Goal: Complete application form

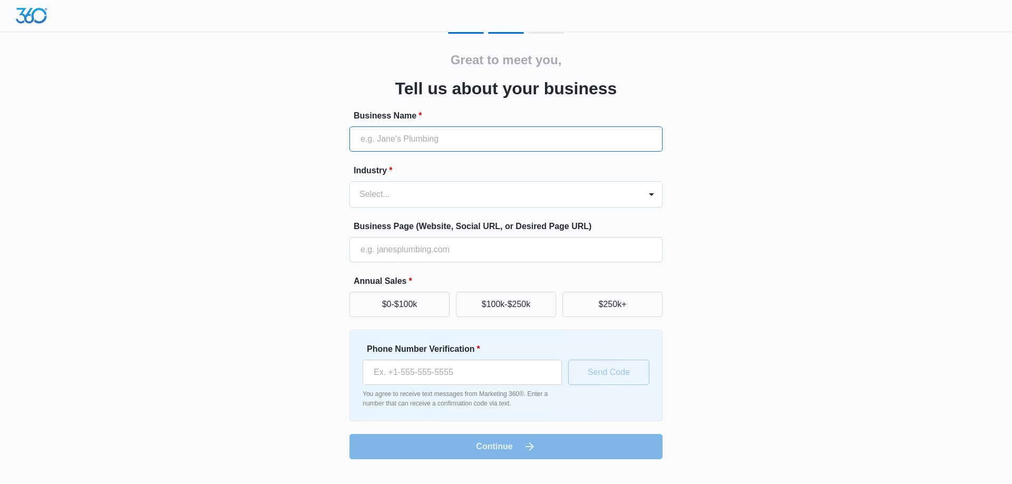
click at [453, 135] on input "Business Name *" at bounding box center [505, 138] width 313 height 25
type input "J"
type input "Remodeling BY [PERSON_NAME]"
click at [408, 203] on div "Select..." at bounding box center [495, 194] width 291 height 25
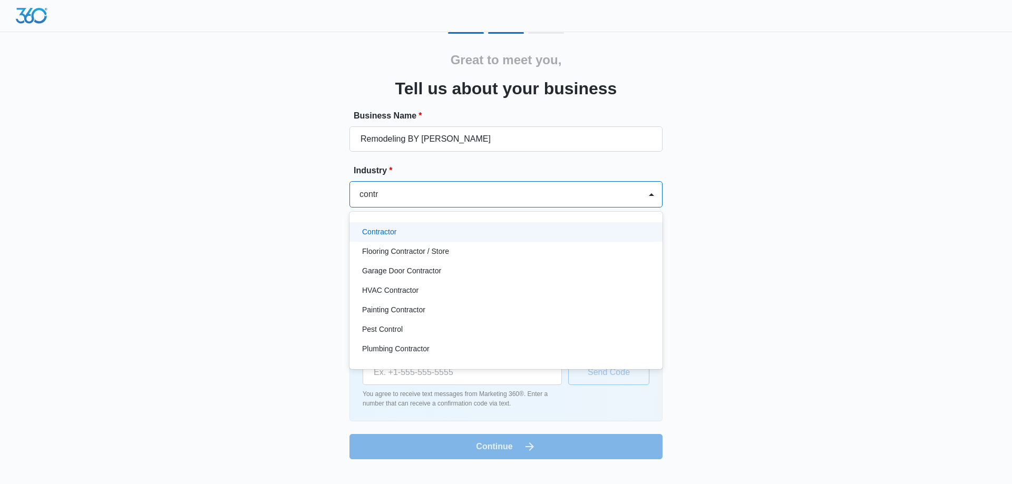
type input "contra"
click at [389, 232] on p "Contractor" at bounding box center [379, 232] width 34 height 11
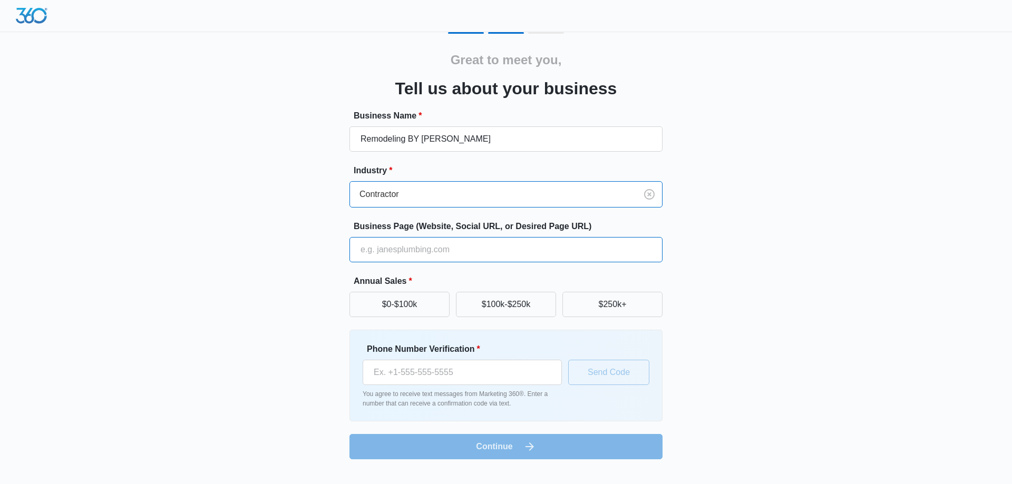
click at [405, 241] on input "Business Page (Website, Social URL, or Desired Page URL)" at bounding box center [505, 249] width 313 height 25
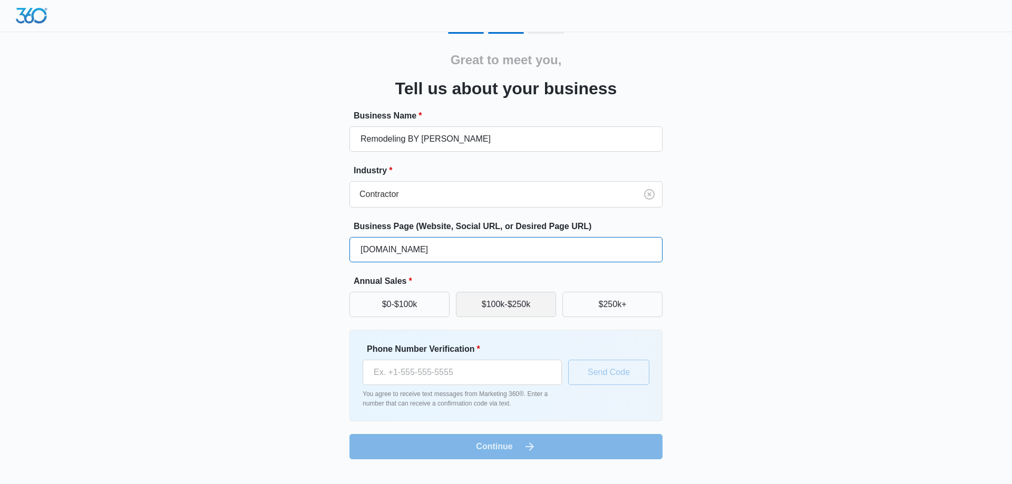
type input "[DOMAIN_NAME]"
click at [504, 305] on button "$100k-$250k" at bounding box center [506, 304] width 100 height 25
click at [511, 367] on input "Phone Number Verification *" at bounding box center [462, 372] width 199 height 25
click at [448, 377] on input "Phone Number Verification *" at bounding box center [462, 372] width 199 height 25
